Goal: Information Seeking & Learning: Find specific page/section

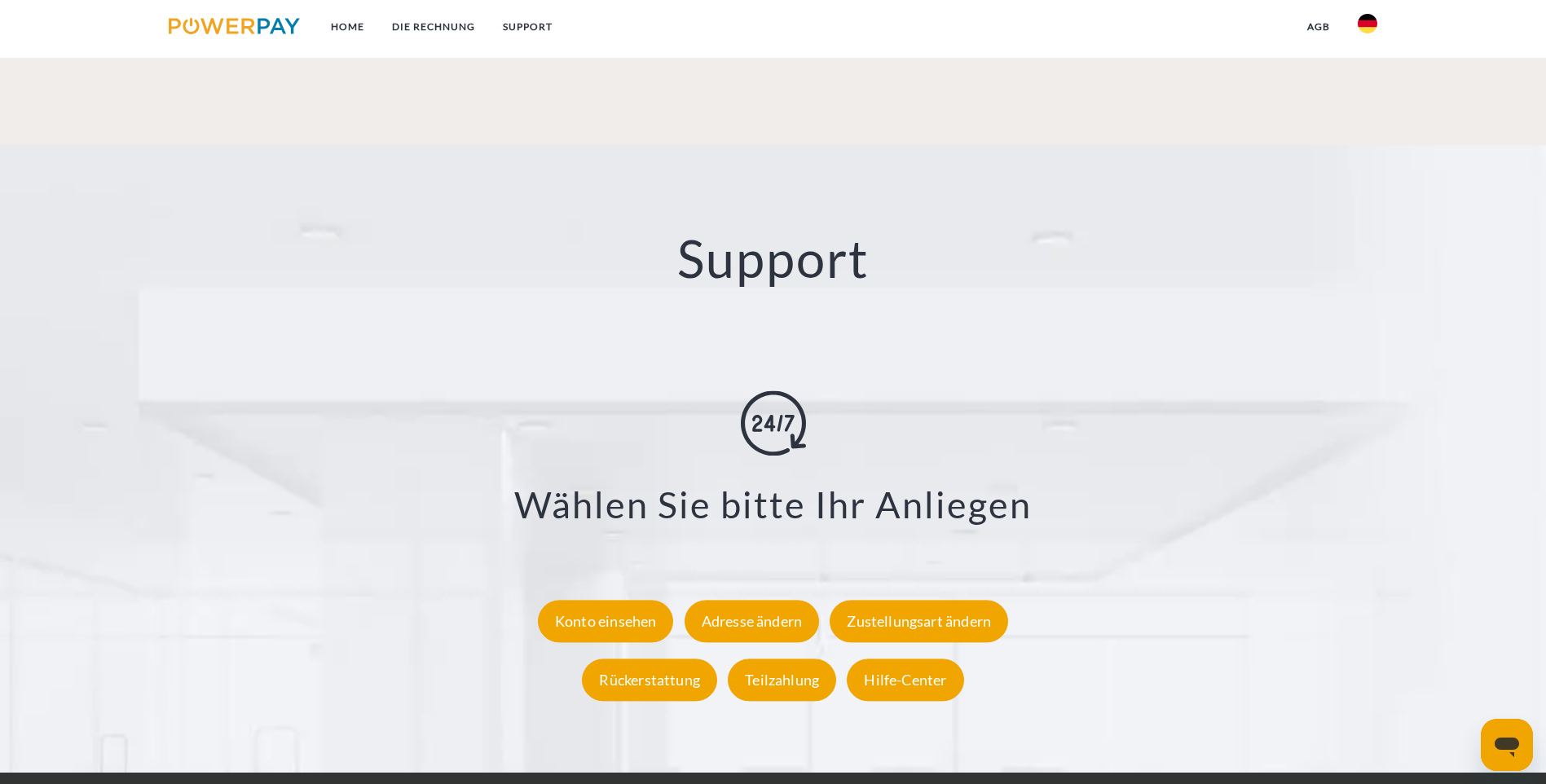
scroll to position [2988, 0]
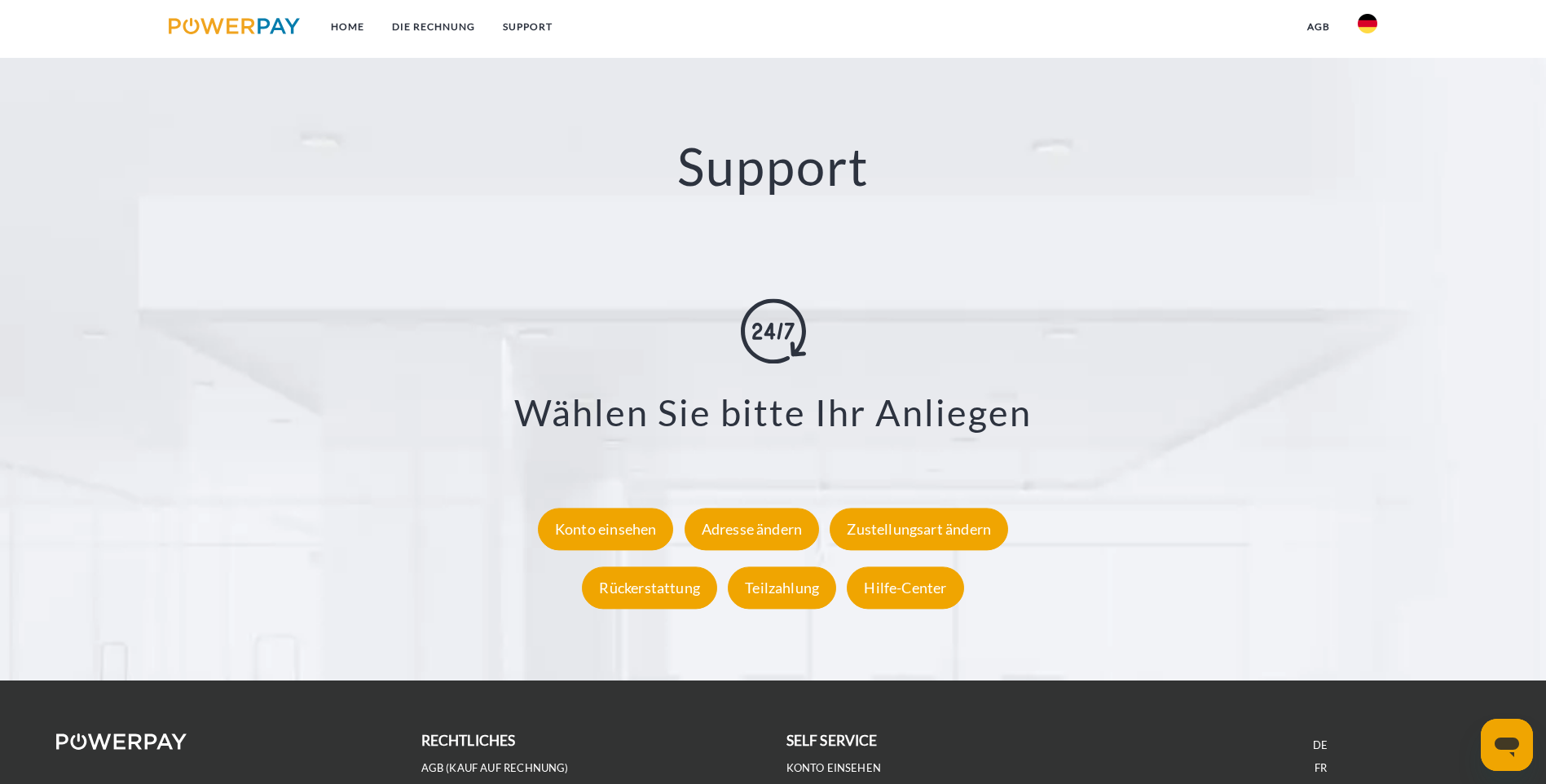
click at [123, 733] on img at bounding box center [122, 741] width 131 height 16
click at [835, 760] on link "Konto einsehen" at bounding box center [833, 767] width 95 height 14
click at [1321, 733] on li "DE" at bounding box center [1322, 744] width 339 height 23
click at [1321, 738] on link "DE" at bounding box center [1321, 744] width 15 height 14
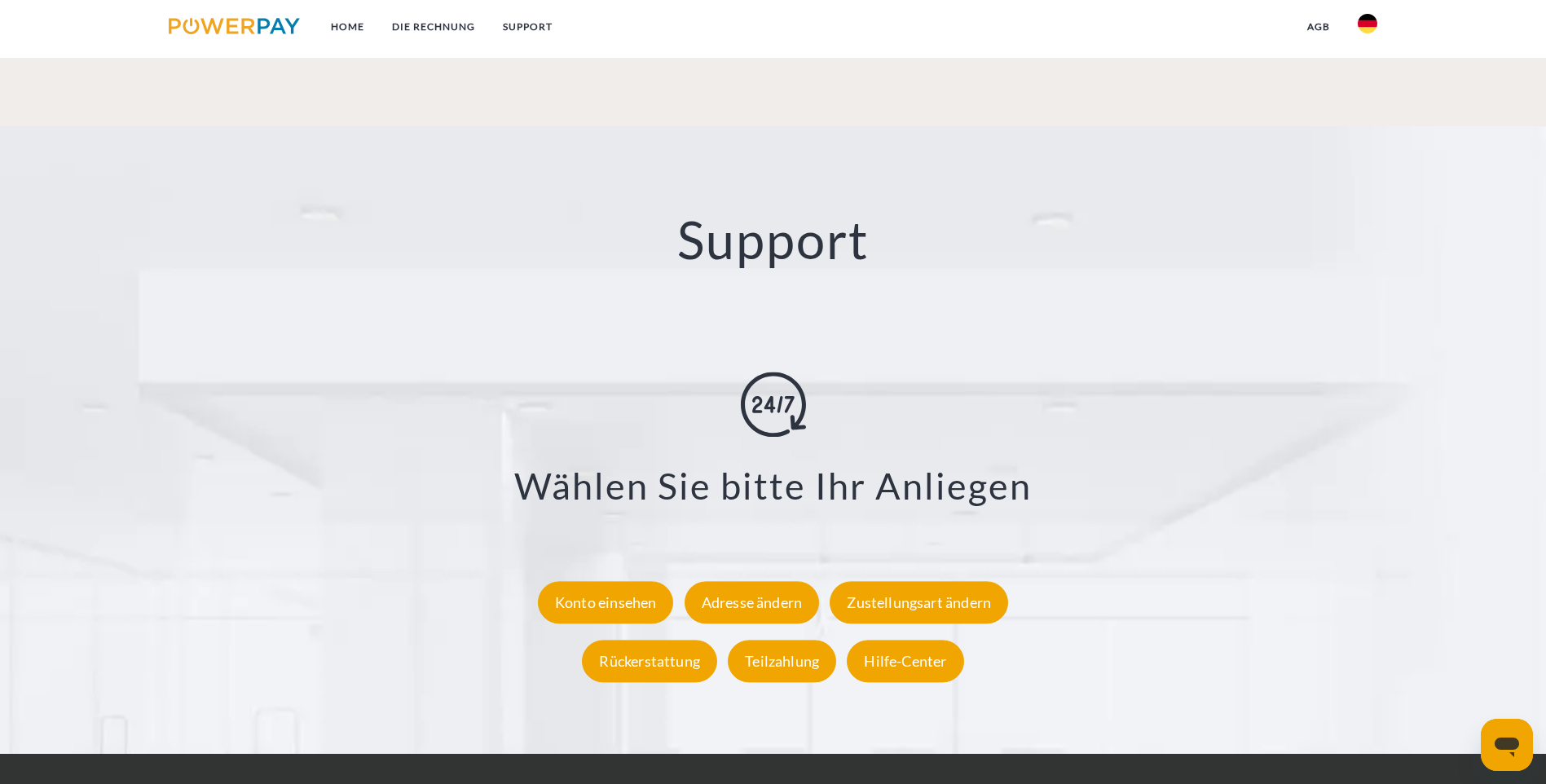
scroll to position [2988, 0]
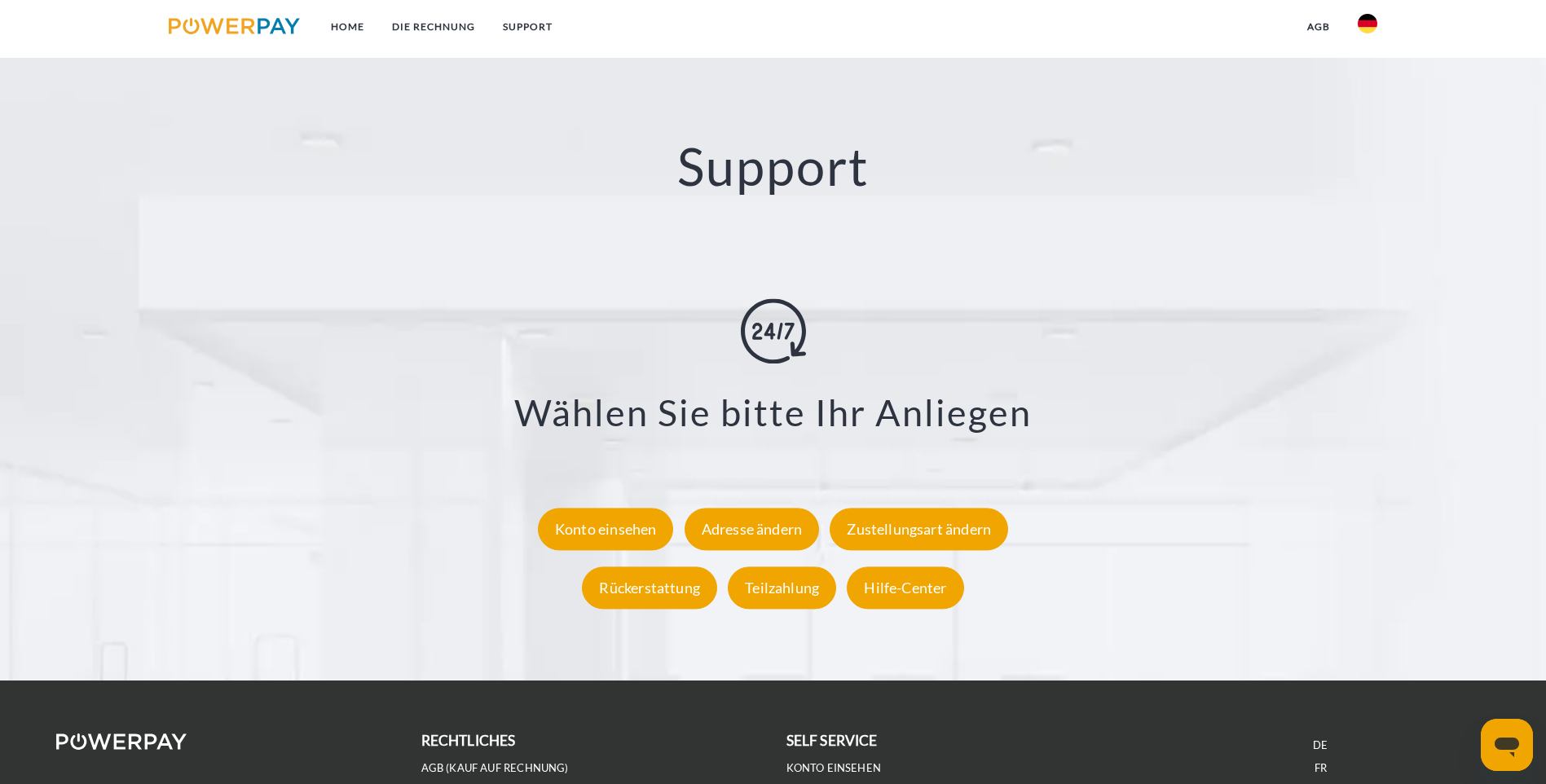
click at [1507, 762] on div "Messaging-Fenster öffnen" at bounding box center [1507, 744] width 49 height 49
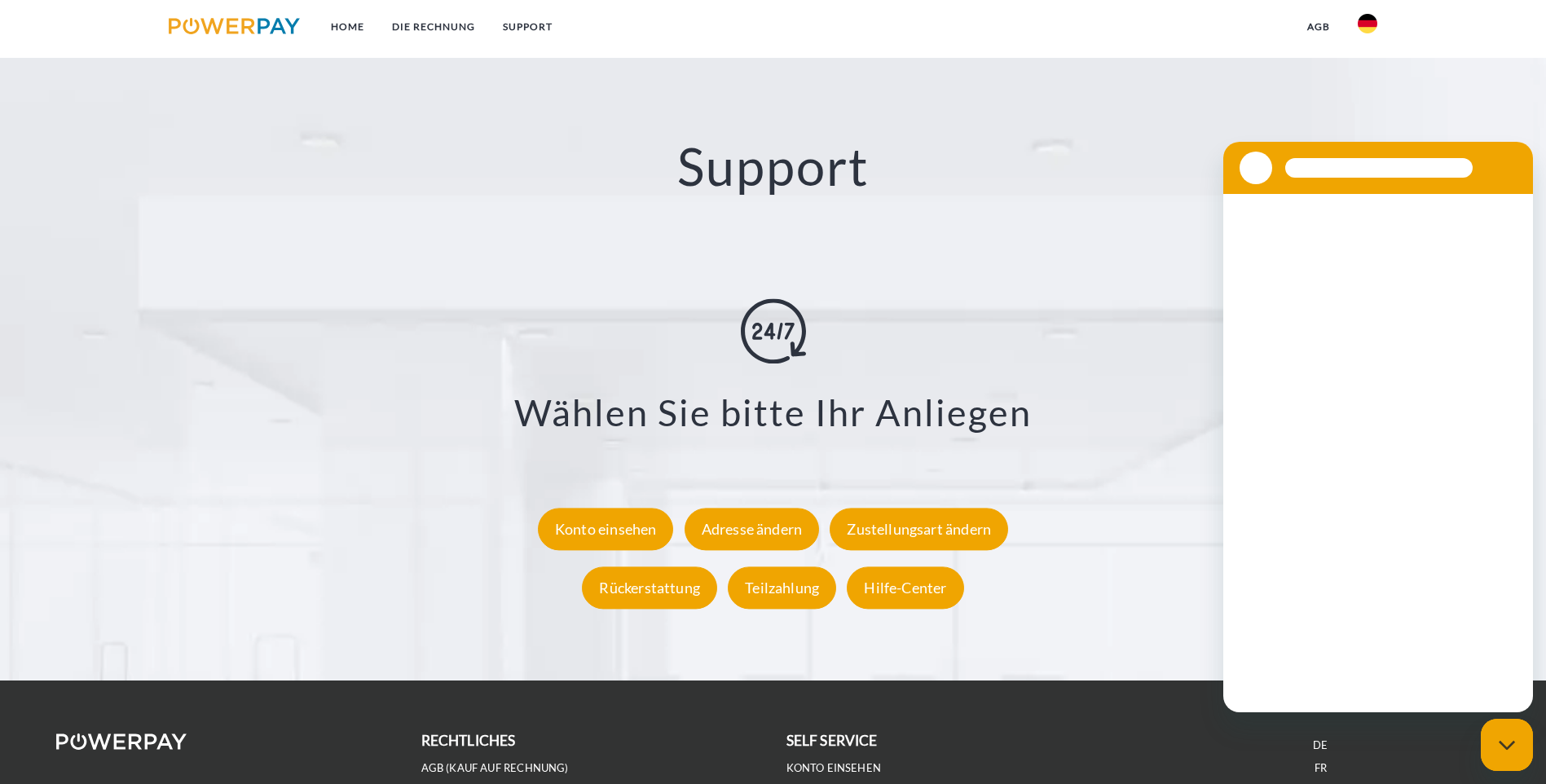
scroll to position [0, 0]
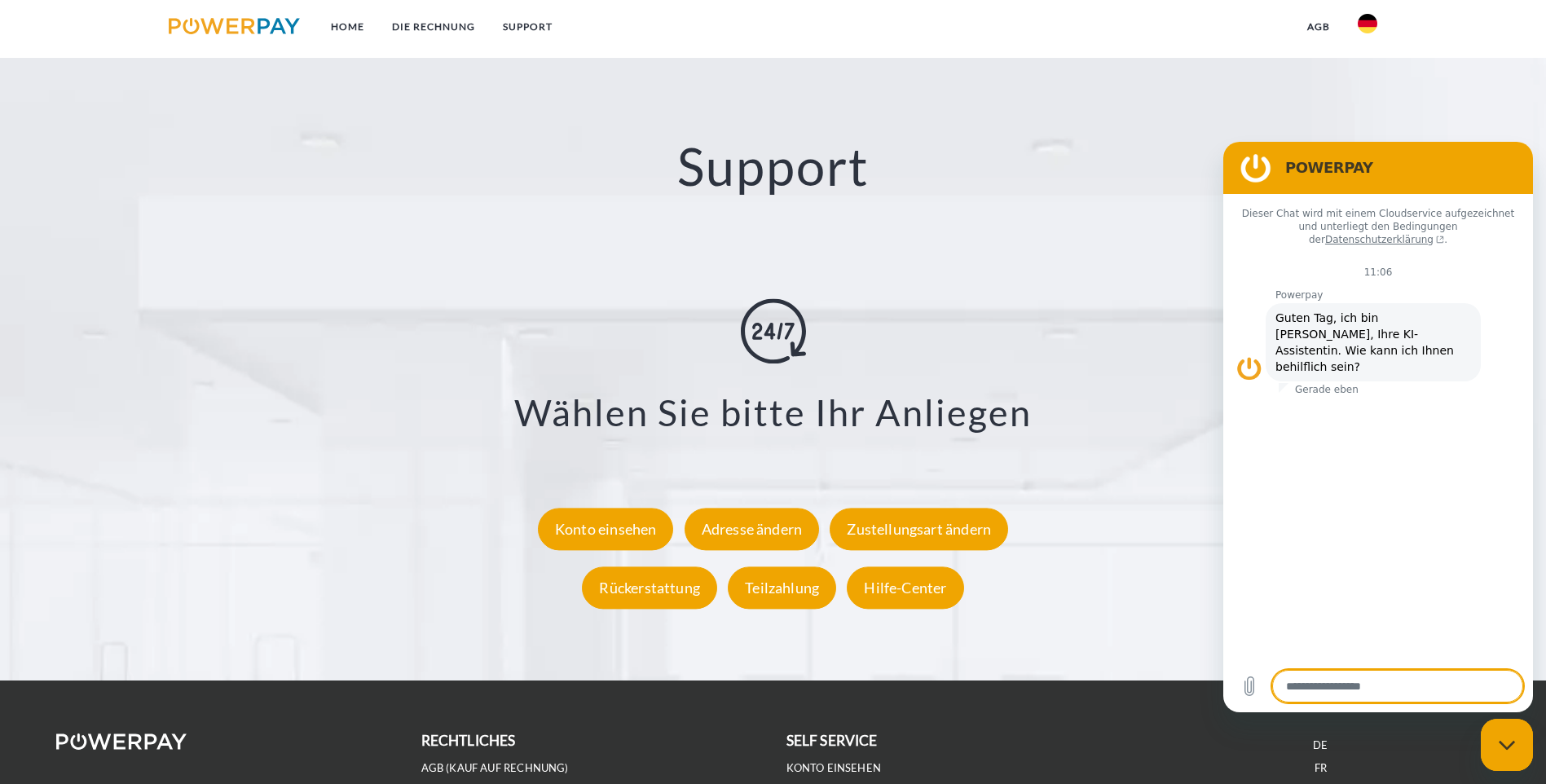
click at [1251, 173] on figure at bounding box center [1256, 168] width 33 height 33
click at [1144, 312] on div "**********" at bounding box center [773, 457] width 1350 height 318
click at [1354, 684] on textarea at bounding box center [1397, 686] width 251 height 33
click at [1366, 40] on link at bounding box center [1368, 28] width 47 height 33
click at [1326, 22] on link "agb" at bounding box center [1319, 26] width 51 height 29
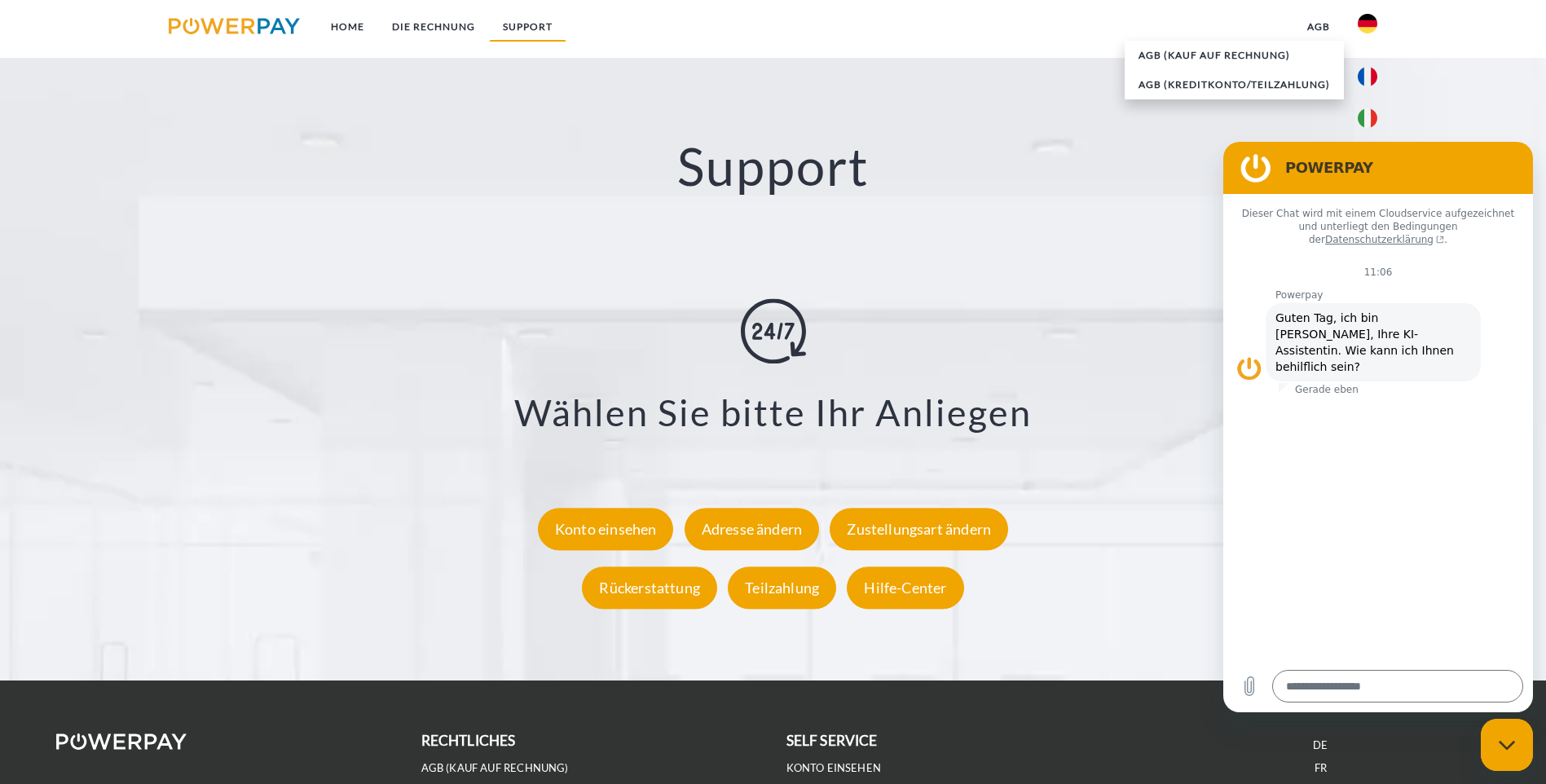
click at [527, 18] on link "SUPPORT" at bounding box center [528, 26] width 77 height 29
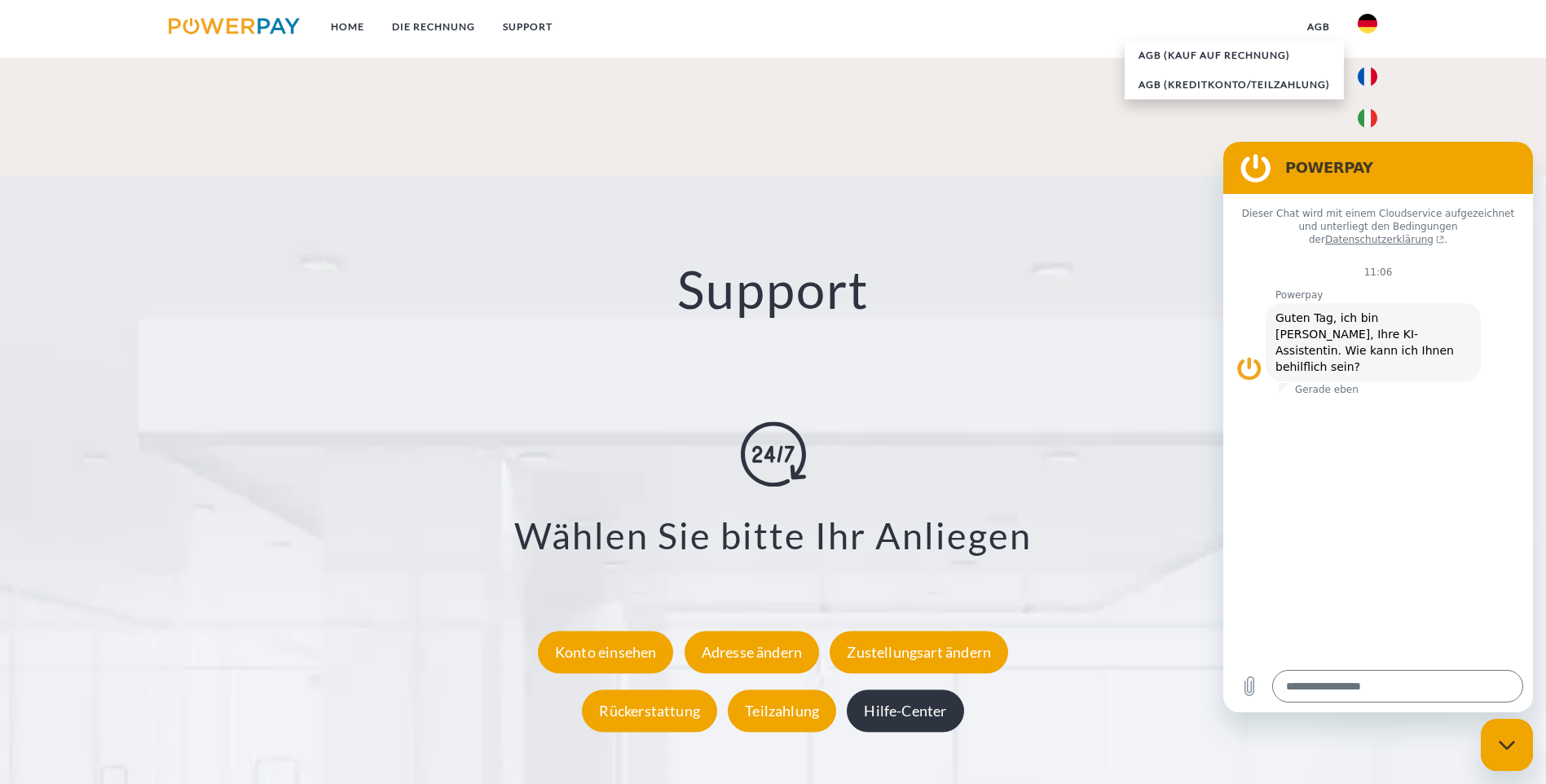
click at [899, 690] on div "Hilfe-Center" at bounding box center [905, 710] width 117 height 42
